Goal: Task Accomplishment & Management: Manage account settings

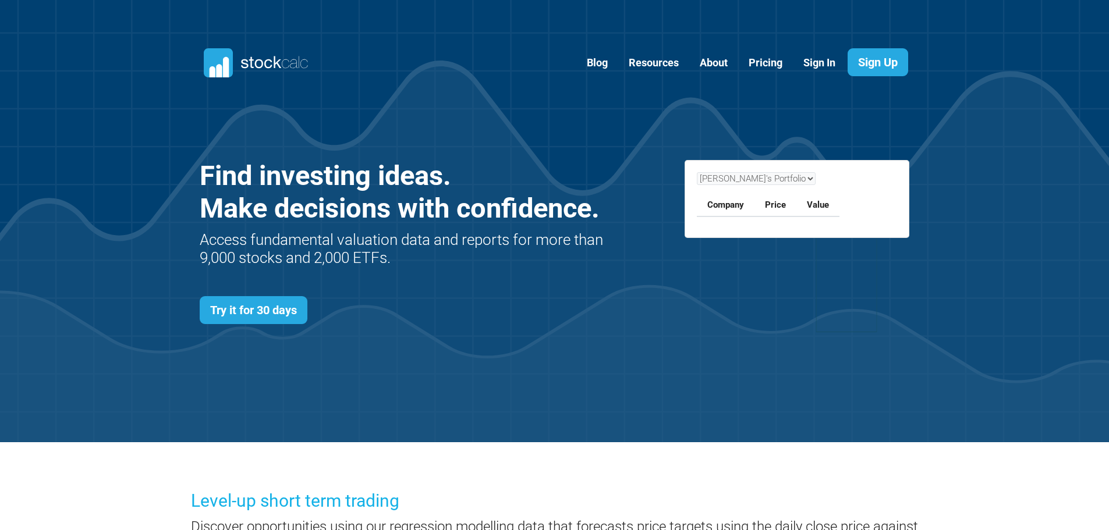
scroll to position [506, 745]
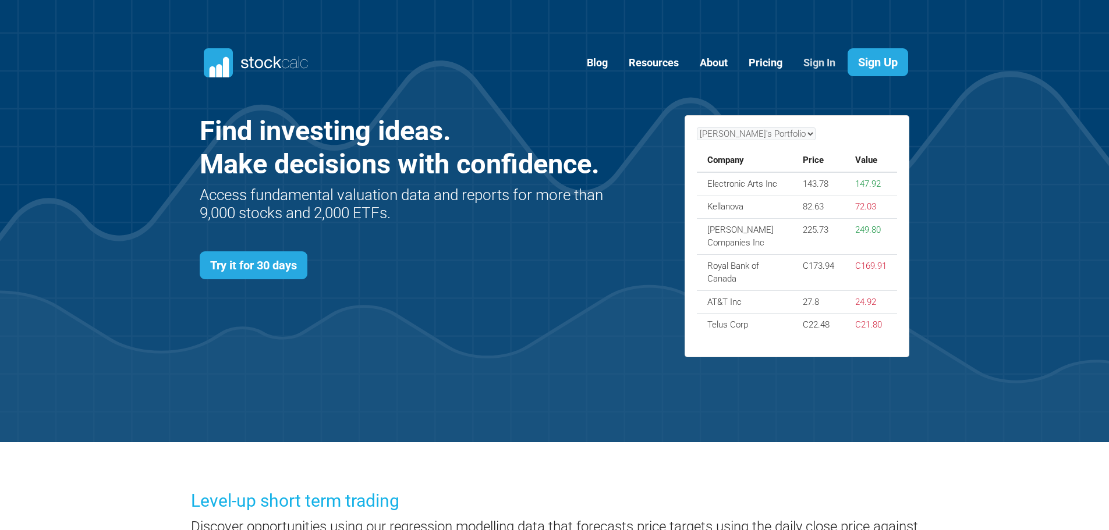
click at [823, 60] on link "Sign In" at bounding box center [819, 63] width 49 height 29
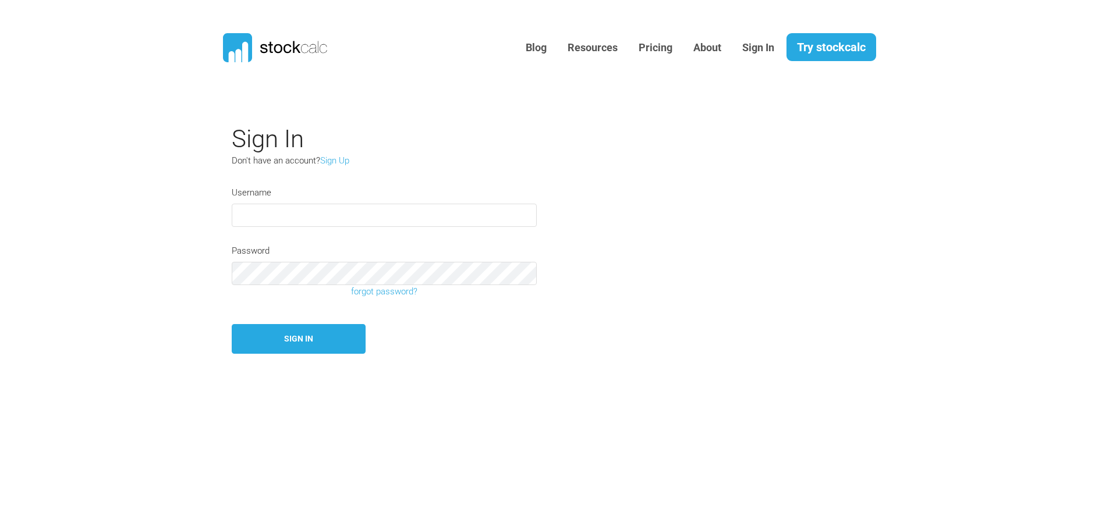
type input "camelotta1"
click at [425, 221] on input "camelotta1" at bounding box center [384, 215] width 305 height 23
drag, startPoint x: 331, startPoint y: 346, endPoint x: 348, endPoint y: 348, distance: 17.6
click at [331, 346] on button "Sign In" at bounding box center [299, 339] width 134 height 30
type input "camelotta1"
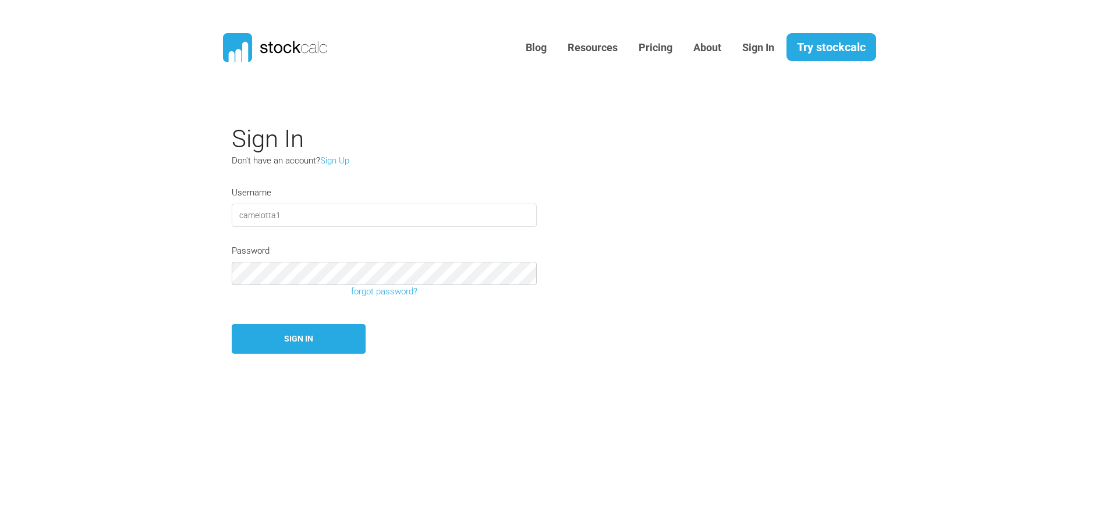
click at [207, 262] on section "Sign In Don't have an account? Sign Up Username camelotta1 Password forgot pass…" at bounding box center [554, 357] width 1109 height 483
click at [258, 338] on button "Sign In" at bounding box center [299, 339] width 134 height 30
click at [306, 344] on button "Sign In" at bounding box center [299, 339] width 134 height 30
type input "camelotta1"
click at [197, 265] on section "Sign In Don't have an account? Sign Up Username camelotta1 Password forgot pass…" at bounding box center [554, 357] width 1109 height 483
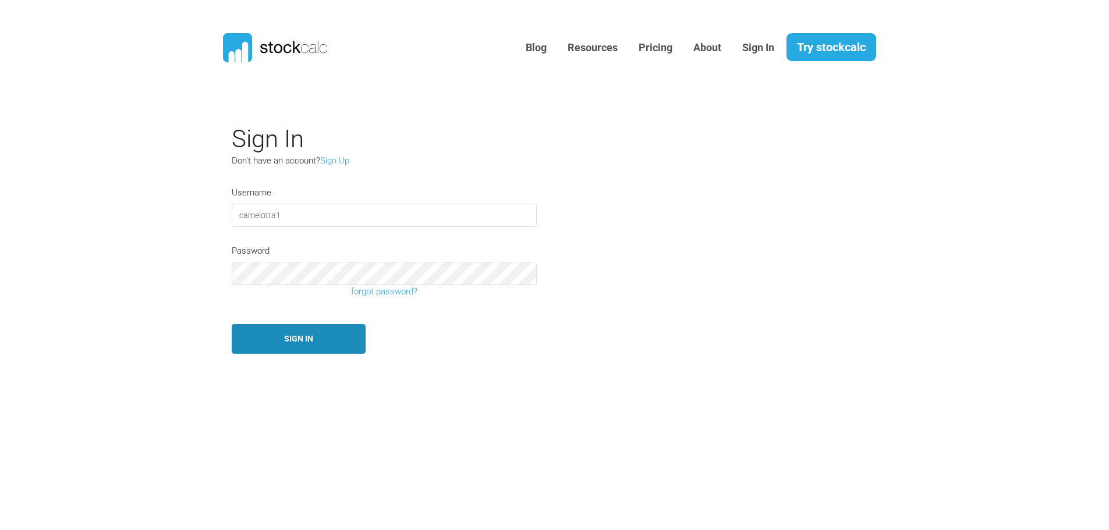
click at [276, 338] on button "Sign In" at bounding box center [299, 339] width 134 height 30
